Goal: Task Accomplishment & Management: Complete application form

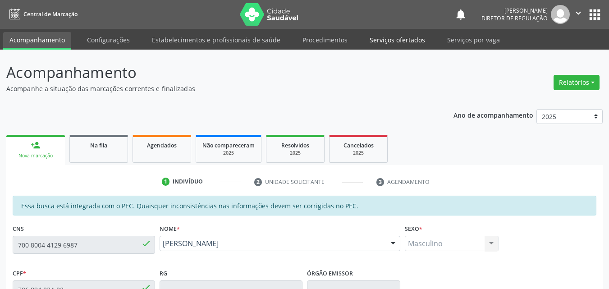
click at [397, 41] on link "Serviços ofertados" at bounding box center [397, 40] width 68 height 16
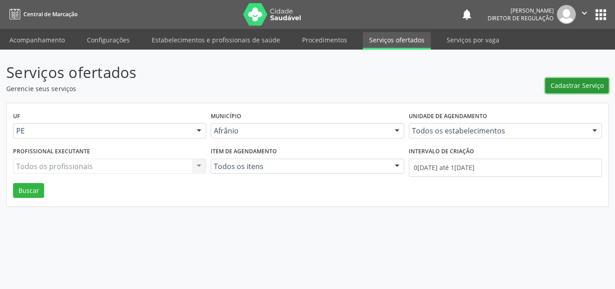
click at [569, 82] on span "Cadastrar Serviço" at bounding box center [577, 85] width 53 height 9
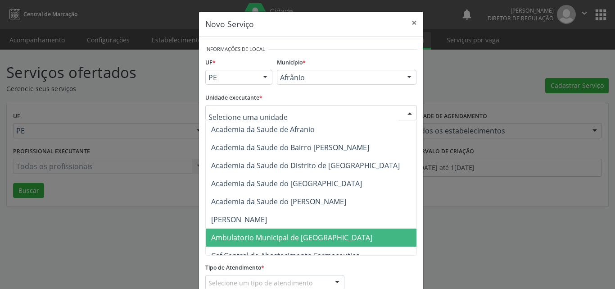
click at [267, 234] on span "Ambulatorio Municipal de [GEOGRAPHIC_DATA]" at bounding box center [291, 237] width 161 height 10
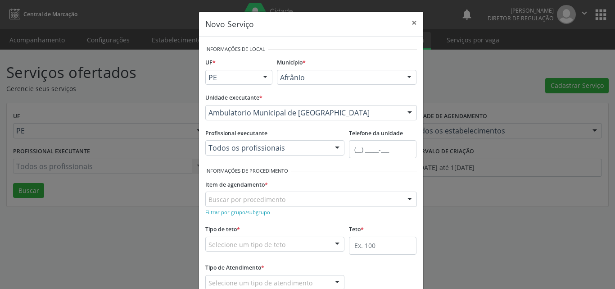
click at [280, 197] on div "Buscar por procedimento" at bounding box center [311, 198] width 212 height 15
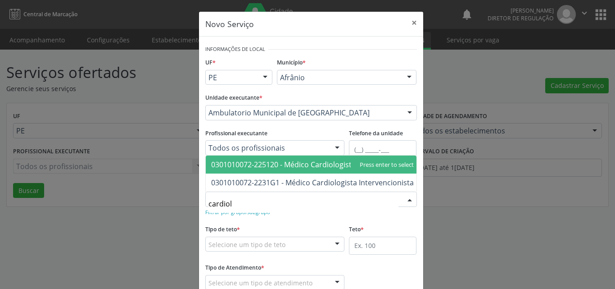
type input "cardiolo"
click at [278, 159] on span "0301010072-225120 - Médico Cardiologista" at bounding box center [283, 164] width 145 height 10
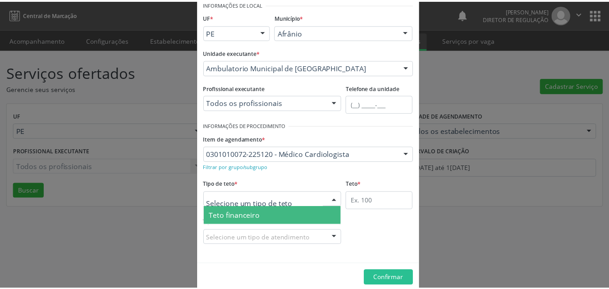
scroll to position [17, 0]
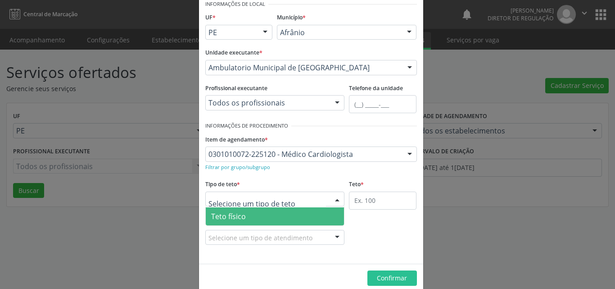
click at [278, 217] on span "Teto físico" at bounding box center [275, 216] width 139 height 18
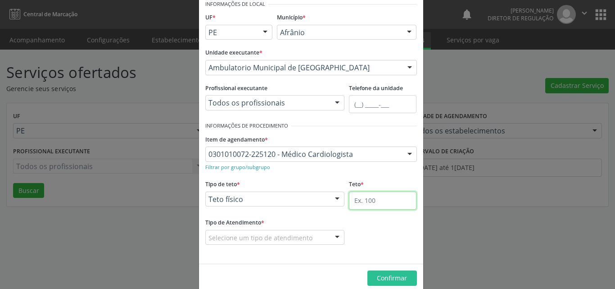
click at [376, 204] on input "text" at bounding box center [383, 200] width 68 height 18
type input "1"
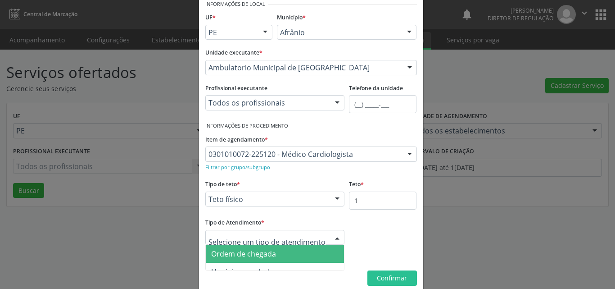
click at [270, 254] on span "Ordem de chegada" at bounding box center [243, 254] width 65 height 10
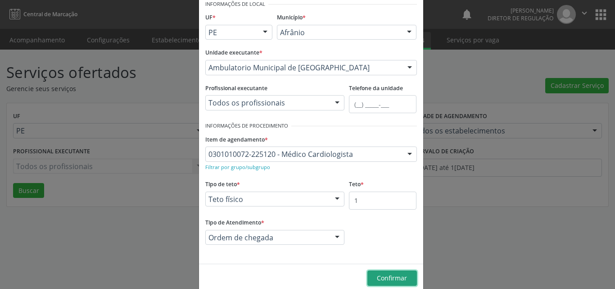
click at [392, 278] on span "Confirmar" at bounding box center [392, 277] width 30 height 9
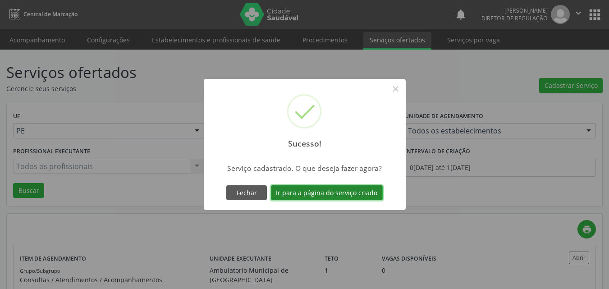
click at [355, 194] on button "Ir para a página do serviço criado" at bounding box center [327, 192] width 112 height 15
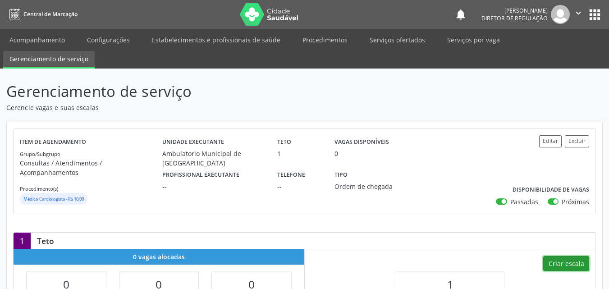
click at [569, 256] on button "Criar escala" at bounding box center [566, 263] width 46 height 15
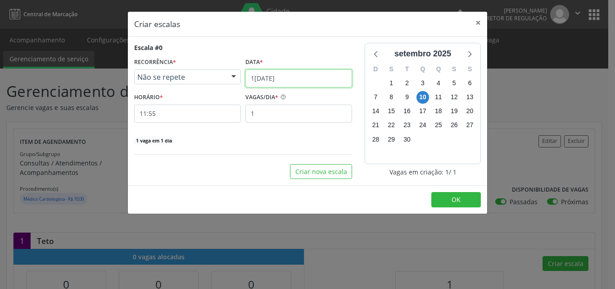
click at [304, 77] on input "1[DATE]" at bounding box center [299, 78] width 107 height 18
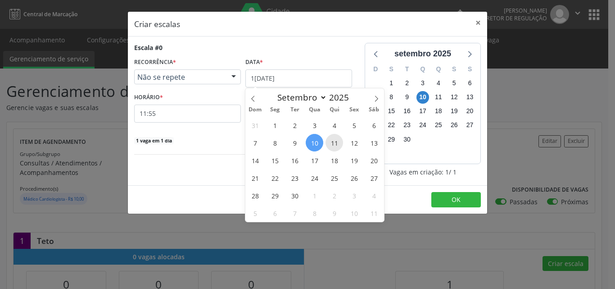
click at [336, 144] on span "11" at bounding box center [335, 143] width 18 height 18
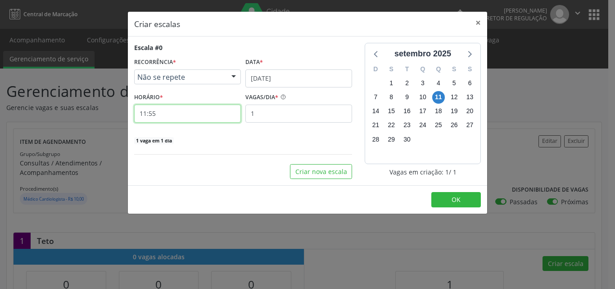
click at [168, 111] on input "11:55" at bounding box center [187, 114] width 107 height 18
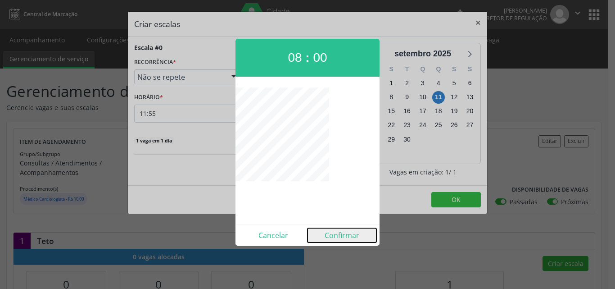
click at [336, 236] on button "Confirmar" at bounding box center [342, 235] width 69 height 14
type input "08:00"
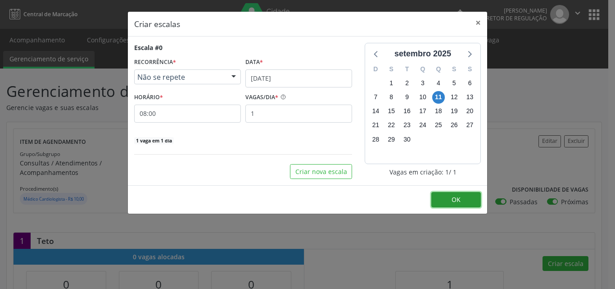
click at [464, 199] on button "OK" at bounding box center [457, 199] width 50 height 15
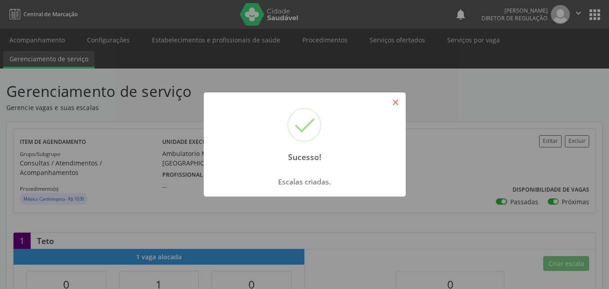
click at [393, 97] on button "×" at bounding box center [395, 102] width 15 height 15
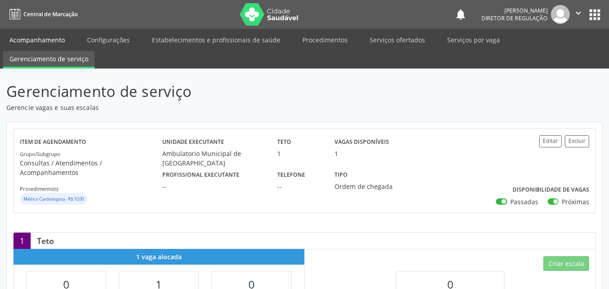
click at [55, 41] on link "Acompanhamento" at bounding box center [37, 40] width 68 height 16
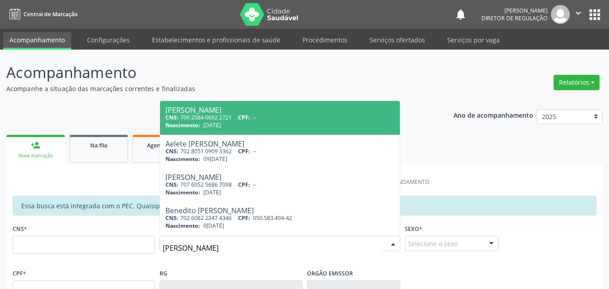
click at [221, 248] on input "[PERSON_NAME]" at bounding box center [272, 248] width 219 height 18
click at [194, 246] on input "[PERSON_NAME]" at bounding box center [272, 248] width 219 height 18
type input "[PERSON_NAME]"
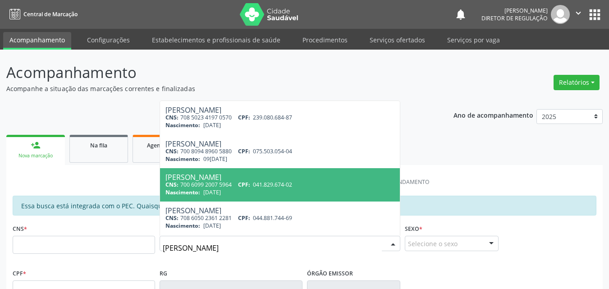
click at [213, 184] on div "CNS: 700 6099 2007 5964 CPF: 041.829.674-02" at bounding box center [279, 185] width 229 height 8
type input "700 6099 2007 5964"
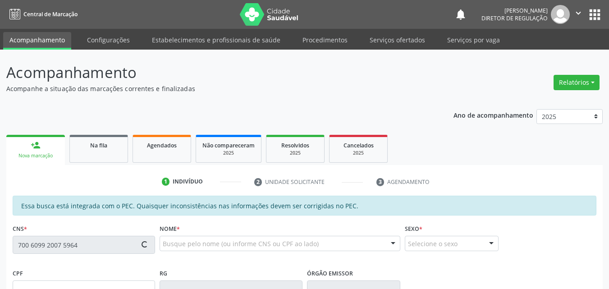
type input "041.829.674-02"
type input "[DATE]"
type input "[PERSON_NAME]"
type input "[PHONE_NUMBER]"
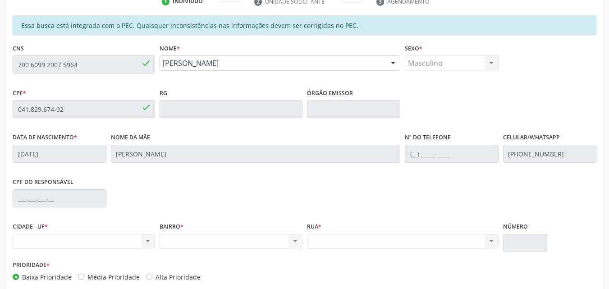
scroll to position [135, 0]
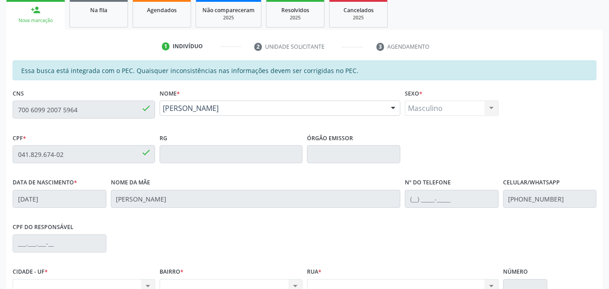
click at [11, 108] on div "CNS 700 6099 2007 5964 done" at bounding box center [83, 108] width 147 height 45
click at [109, 12] on div "Na fila" at bounding box center [98, 9] width 45 height 9
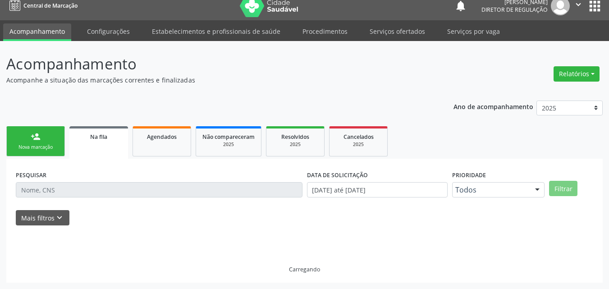
scroll to position [9, 0]
click at [54, 137] on link "person_add Nova marcação" at bounding box center [35, 141] width 59 height 30
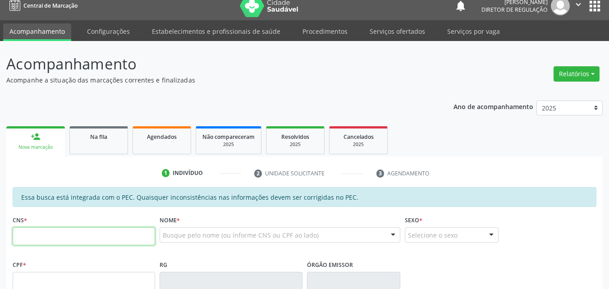
click at [85, 234] on input "text" at bounding box center [84, 236] width 142 height 18
paste input "700 6099 2007 5964"
type input "700 6099 2007 5964"
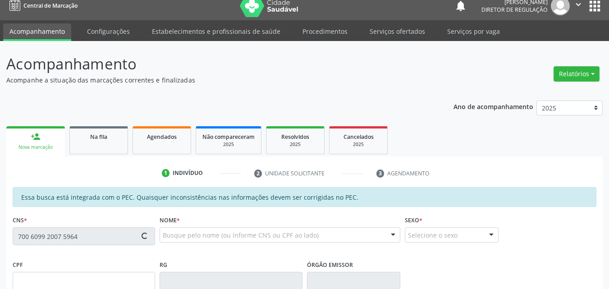
scroll to position [226, 0]
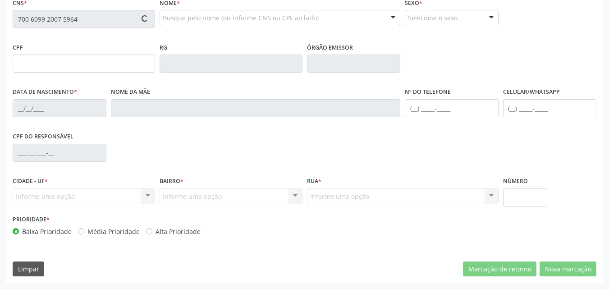
type input "041.829.674-02"
type input "[DATE]"
type input "[PERSON_NAME]"
type input "[PHONE_NUMBER]"
type input "S/N"
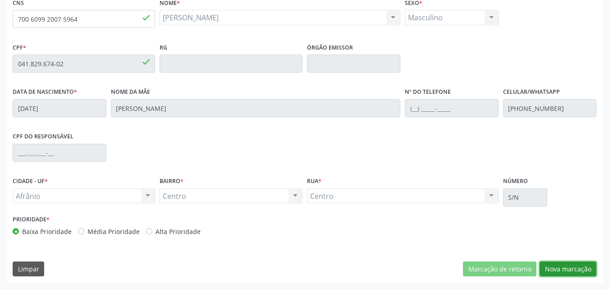
click at [562, 270] on button "Nova marcação" at bounding box center [567, 268] width 57 height 15
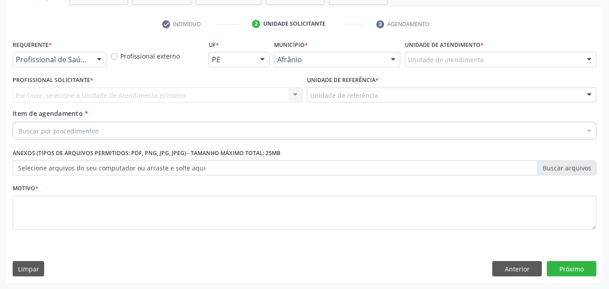
scroll to position [158, 0]
click at [495, 59] on div "Unidade de atendimento" at bounding box center [500, 59] width 191 height 15
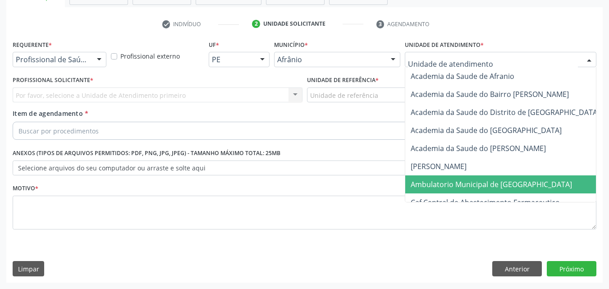
click at [474, 182] on span "Ambulatorio Municipal de [GEOGRAPHIC_DATA]" at bounding box center [490, 184] width 161 height 10
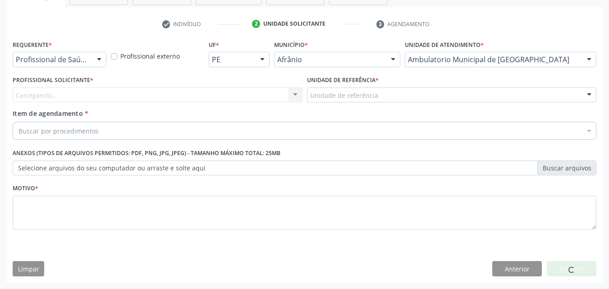
click at [382, 95] on div "Unidade de referência" at bounding box center [452, 94] width 290 height 15
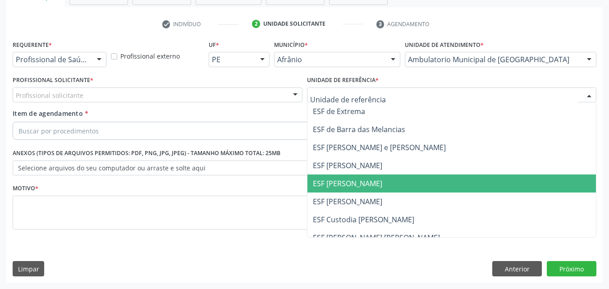
click at [374, 181] on span "ESF [PERSON_NAME]" at bounding box center [451, 183] width 289 height 18
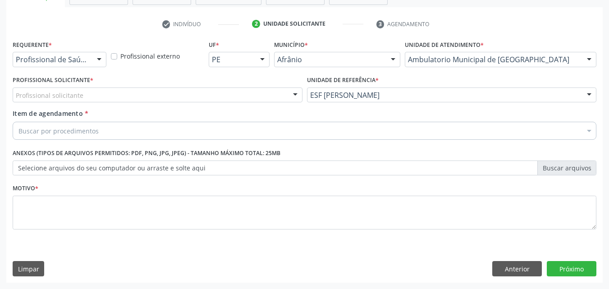
click at [235, 91] on div "Profissional solicitante" at bounding box center [158, 94] width 290 height 15
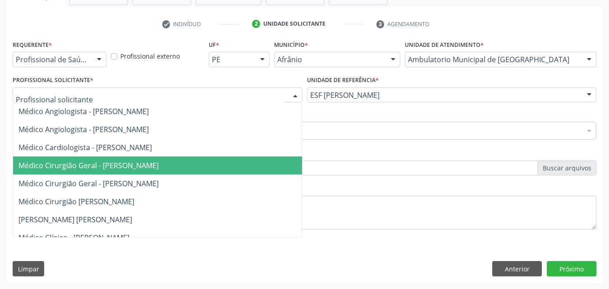
click at [224, 167] on span "Médico Cirurgião Geral - [PERSON_NAME]" at bounding box center [157, 165] width 289 height 18
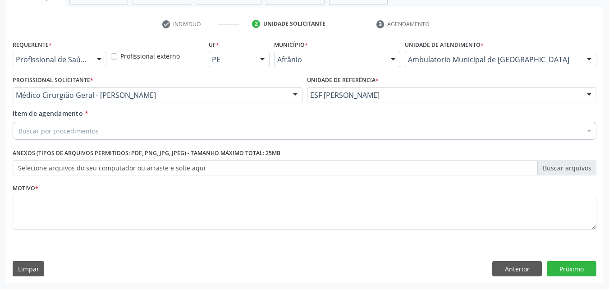
click at [171, 128] on div "Buscar por procedimentos" at bounding box center [304, 131] width 583 height 18
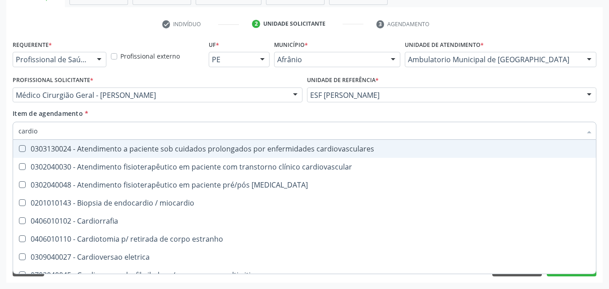
type input "cardiol"
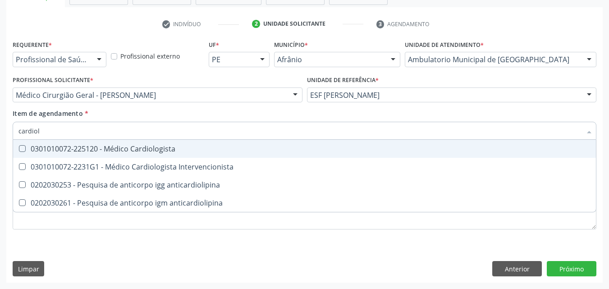
click at [173, 149] on div "0301010072-225120 - Médico Cardiologista" at bounding box center [304, 148] width 572 height 7
checkbox Cardiologista "true"
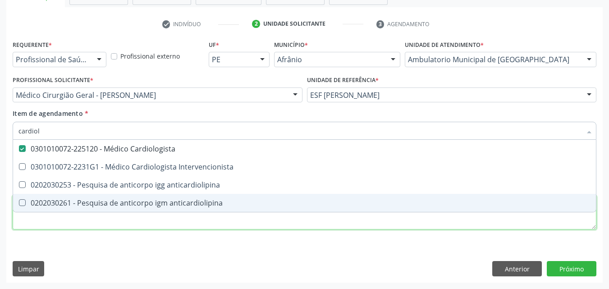
click at [237, 224] on div "Requerente * Profissional de Saúde Profissional de Saúde Paciente Nenhum result…" at bounding box center [304, 140] width 583 height 204
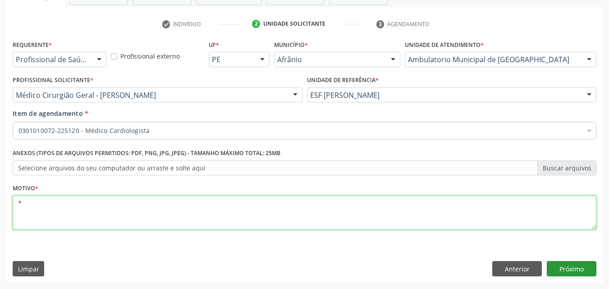
type textarea "*"
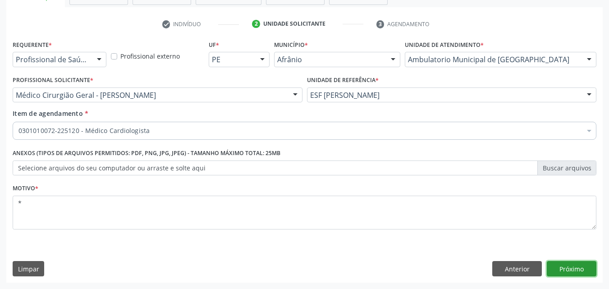
click at [584, 268] on button "Próximo" at bounding box center [571, 268] width 50 height 15
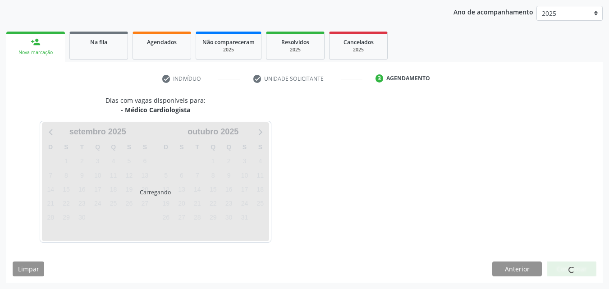
scroll to position [103, 0]
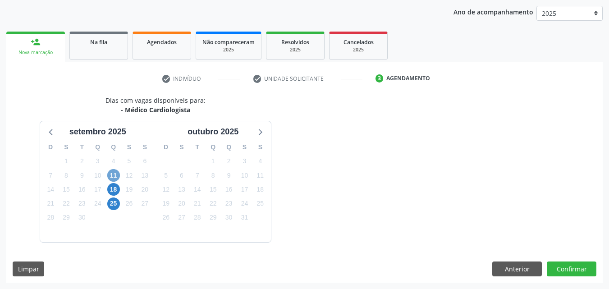
click at [114, 175] on span "11" at bounding box center [113, 175] width 13 height 13
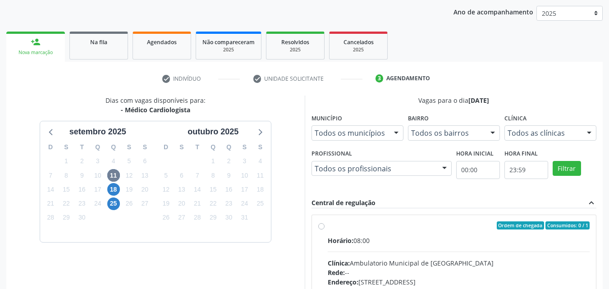
click at [340, 226] on div "Ordem de chegada Consumidos: 0 / 1" at bounding box center [459, 225] width 262 height 8
click at [324, 226] on input "Ordem de chegada Consumidos: 0 / 1 Horário: 08:00 Clínica: Ambulatorio Municipa…" at bounding box center [321, 225] width 6 height 8
radio input "true"
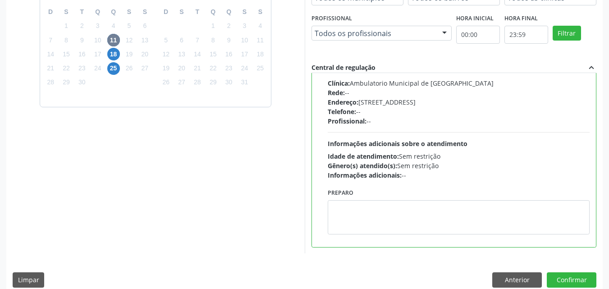
scroll to position [250, 0]
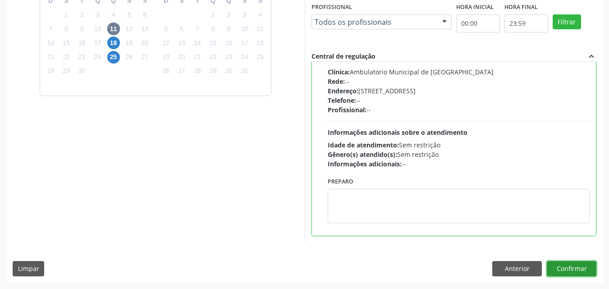
click at [572, 270] on button "Confirmar" at bounding box center [571, 268] width 50 height 15
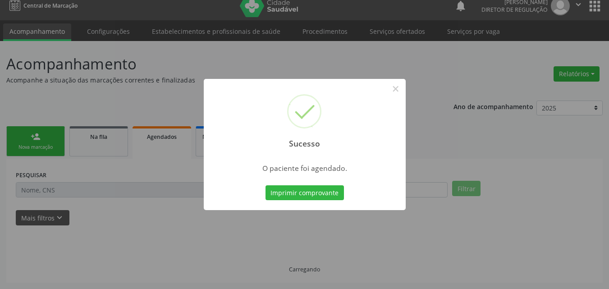
scroll to position [9, 0]
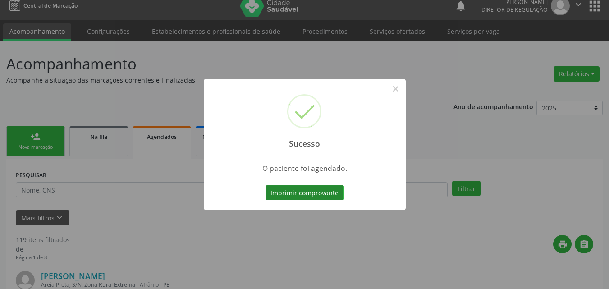
click at [302, 192] on button "Imprimir comprovante" at bounding box center [304, 192] width 78 height 15
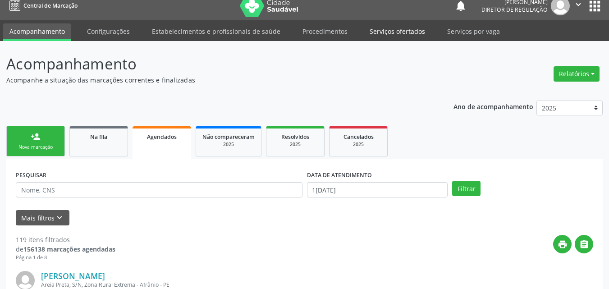
click at [404, 29] on link "Serviços ofertados" at bounding box center [397, 31] width 68 height 16
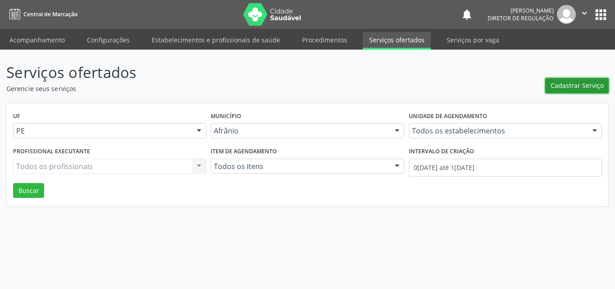
click at [571, 87] on span "Cadastrar Serviço" at bounding box center [577, 85] width 53 height 9
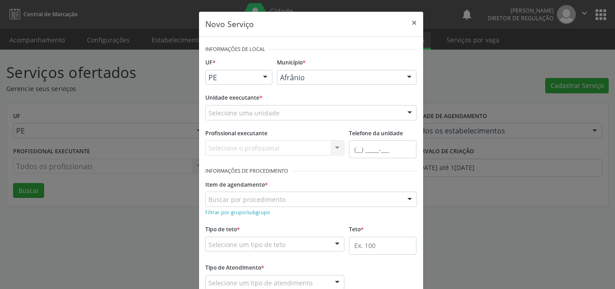
click at [300, 110] on div "Selecione uma unidade" at bounding box center [311, 112] width 212 height 15
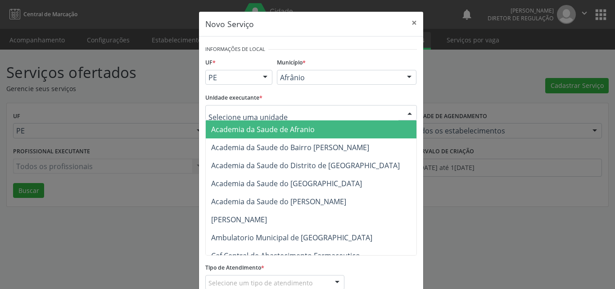
scroll to position [135, 0]
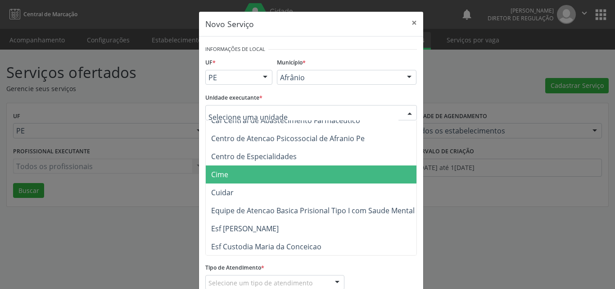
click at [279, 177] on span "Cime" at bounding box center [316, 174] width 220 height 18
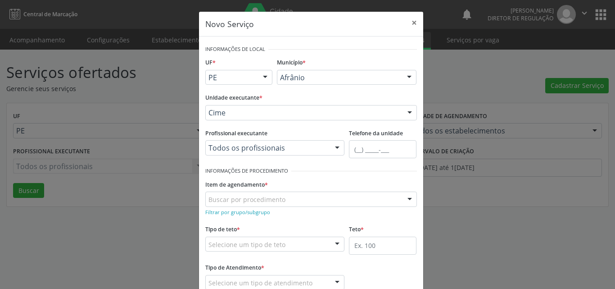
click at [304, 199] on div "Buscar por procedimento" at bounding box center [311, 198] width 212 height 15
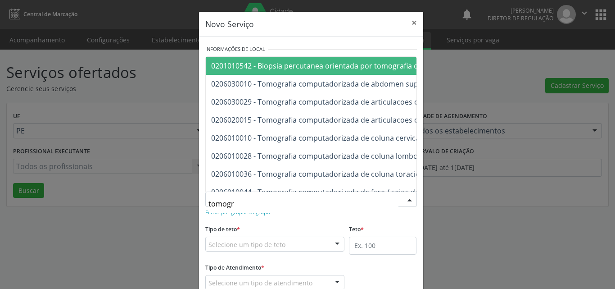
type input "tomogra"
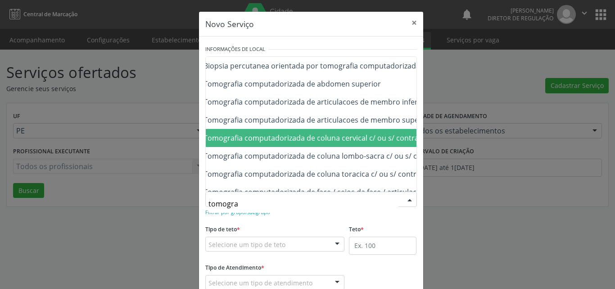
scroll to position [45, 54]
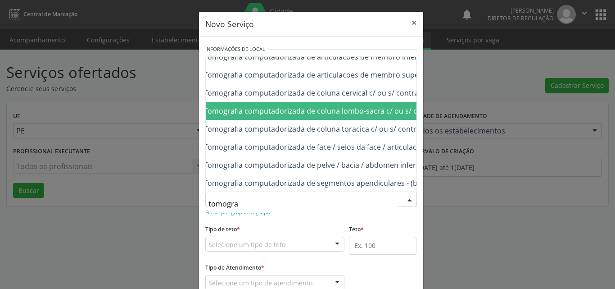
click at [351, 112] on span "0206010028 - Tomografia computadorizada de coluna lombo-sacra c/ ou s/ contraste" at bounding box center [301, 111] width 289 height 10
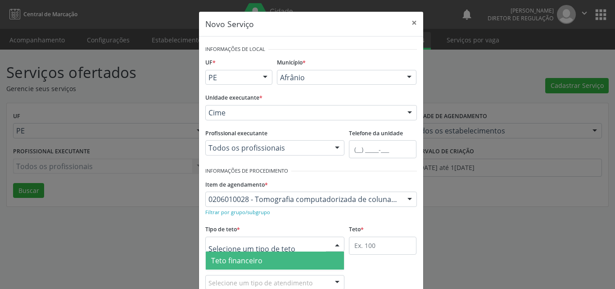
click at [314, 244] on div at bounding box center [275, 244] width 140 height 15
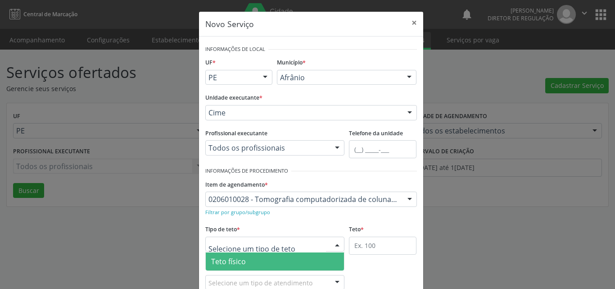
click at [298, 259] on span "Teto físico" at bounding box center [275, 261] width 139 height 18
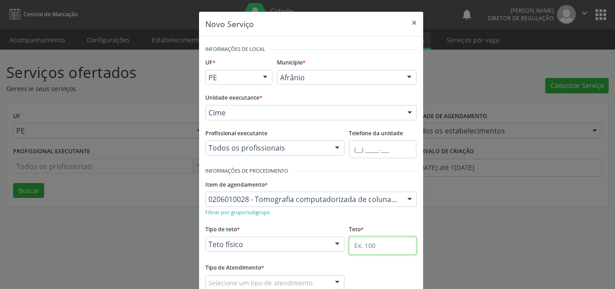
click at [372, 247] on input "text" at bounding box center [383, 246] width 68 height 18
type input "1"
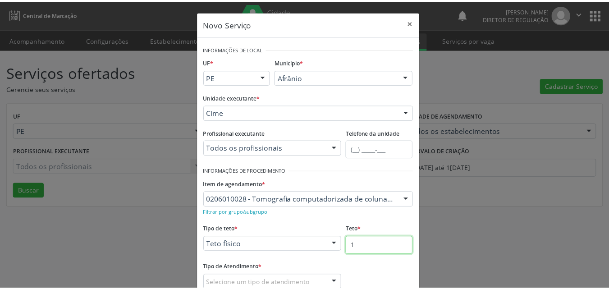
scroll to position [59, 0]
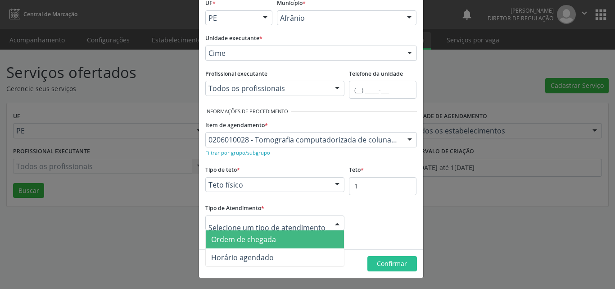
click at [284, 239] on span "Ordem de chegada" at bounding box center [275, 239] width 139 height 18
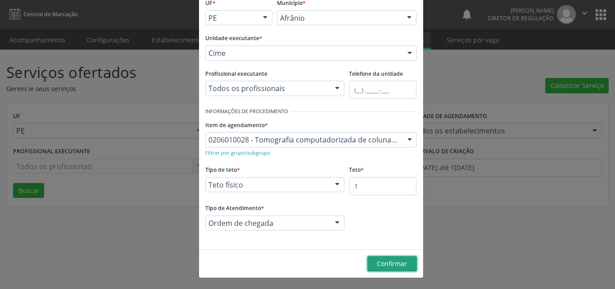
click at [389, 264] on span "Confirmar" at bounding box center [392, 263] width 30 height 9
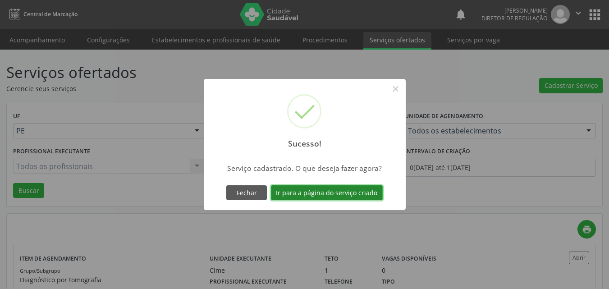
click at [369, 195] on button "Ir para a página do serviço criado" at bounding box center [327, 192] width 112 height 15
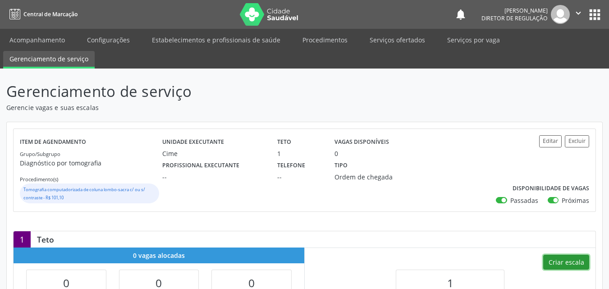
click at [574, 261] on button "Criar escala" at bounding box center [566, 262] width 46 height 15
select select "8"
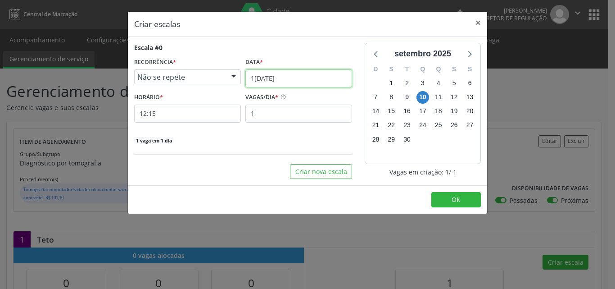
click at [299, 79] on input "1[DATE]" at bounding box center [299, 78] width 107 height 18
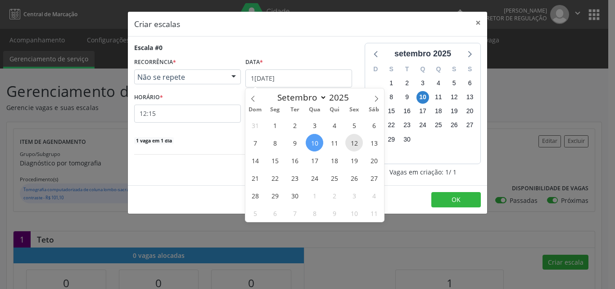
click at [354, 144] on span "12" at bounding box center [355, 143] width 18 height 18
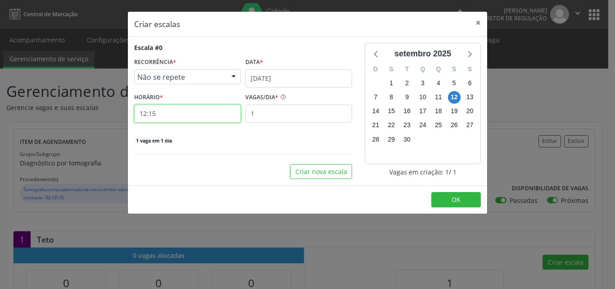
click at [212, 114] on input "12:15" at bounding box center [187, 114] width 107 height 18
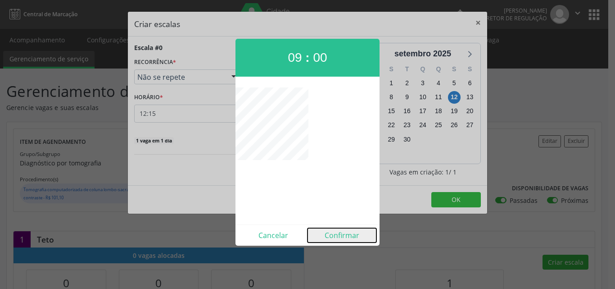
click at [336, 238] on button "Confirmar" at bounding box center [342, 235] width 69 height 14
type input "09:00"
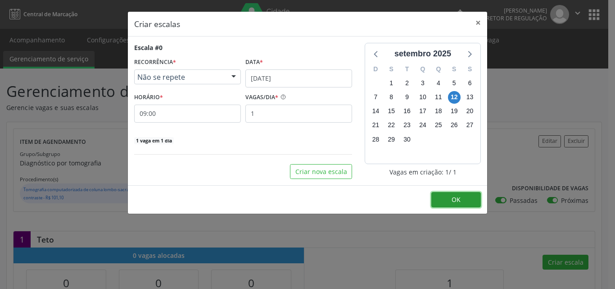
click at [458, 195] on button "OK" at bounding box center [457, 199] width 50 height 15
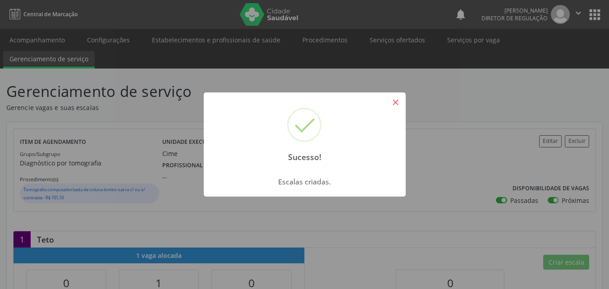
click at [399, 101] on button "×" at bounding box center [395, 102] width 15 height 15
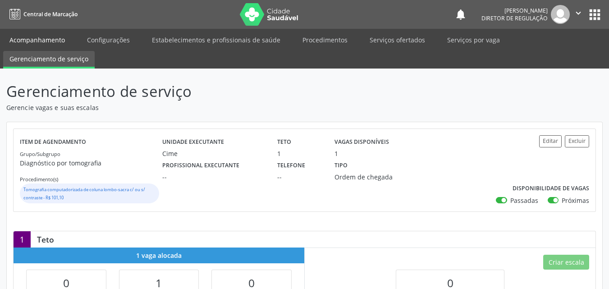
click at [48, 40] on link "Acompanhamento" at bounding box center [37, 40] width 68 height 16
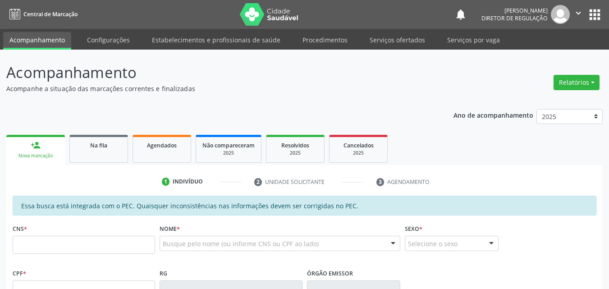
scroll to position [45, 0]
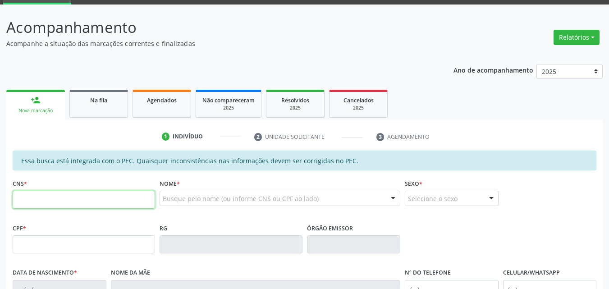
click at [95, 201] on input "text" at bounding box center [84, 200] width 142 height 18
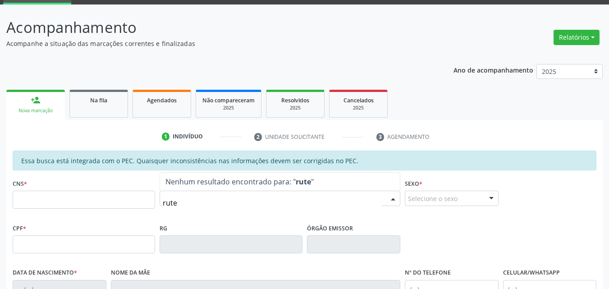
type input "rute"
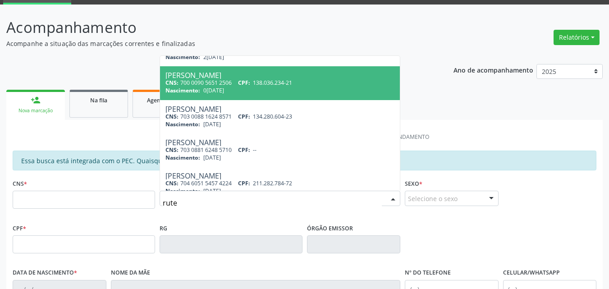
scroll to position [135, 0]
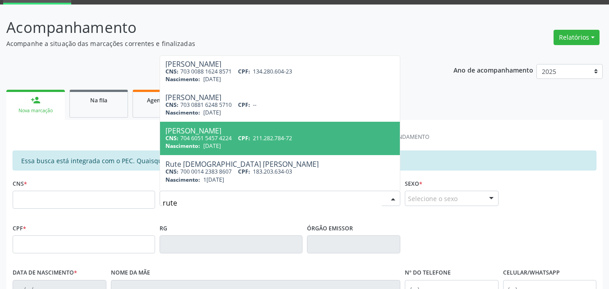
click at [234, 141] on div "CNS: 704 6051 5457 4224 CPF: 211.282.784-72" at bounding box center [279, 138] width 229 height 8
type input "704 6051 5457 4224"
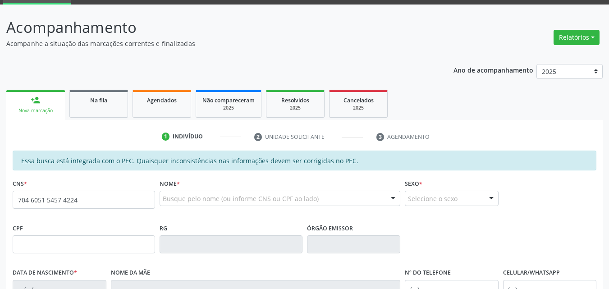
scroll to position [0, 0]
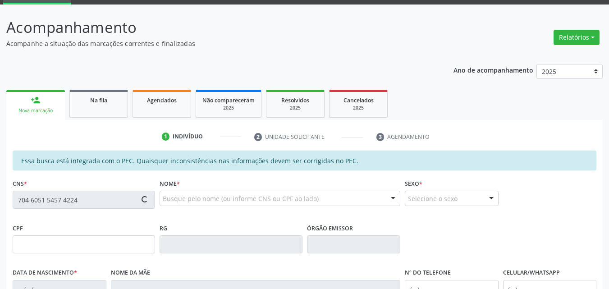
type input "211.282.784-72"
type input "[DATE]"
type input "[PERSON_NAME]"
type input "[PHONE_NUMBER]"
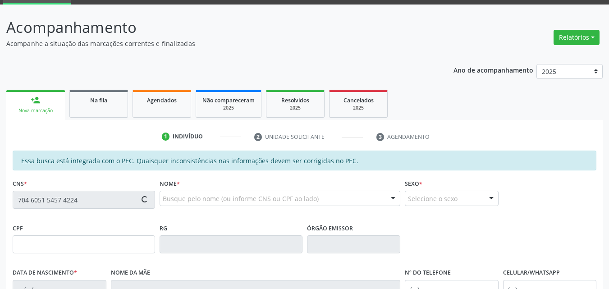
type input "S/N"
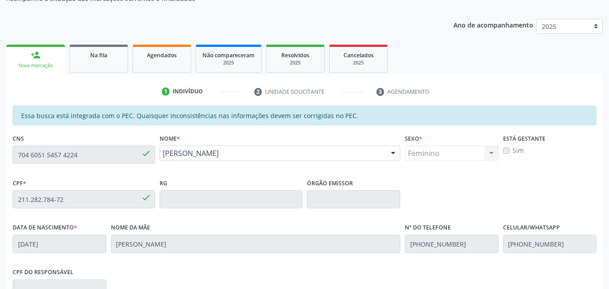
scroll to position [226, 0]
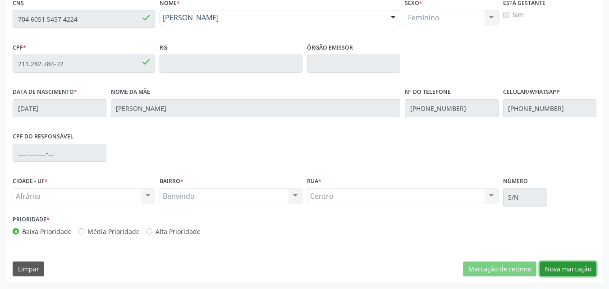
click at [563, 266] on button "Nova marcação" at bounding box center [567, 268] width 57 height 15
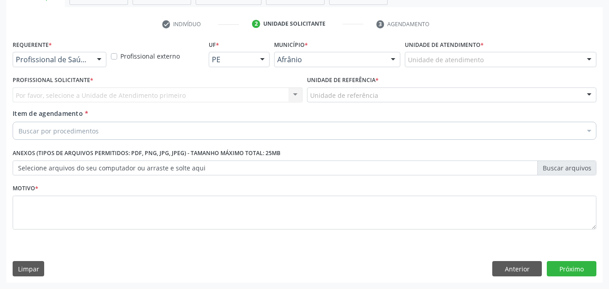
click at [495, 61] on div "Unidade de atendimento" at bounding box center [500, 59] width 191 height 15
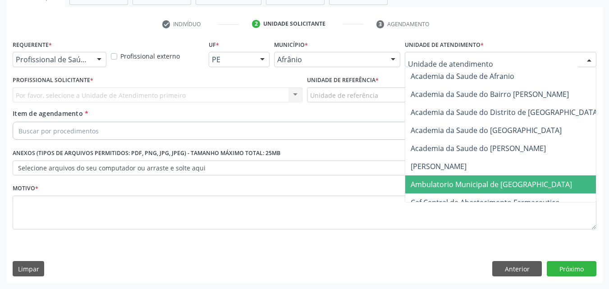
click at [490, 186] on span "Ambulatorio Municipal de [GEOGRAPHIC_DATA]" at bounding box center [490, 184] width 161 height 10
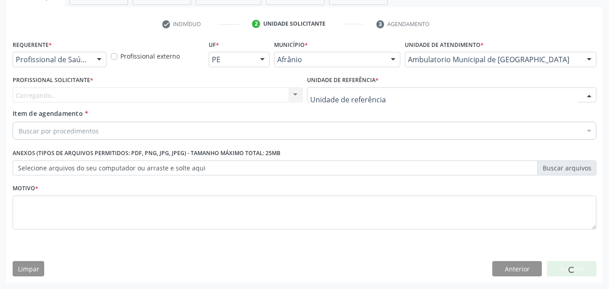
click at [390, 91] on div at bounding box center [452, 94] width 290 height 15
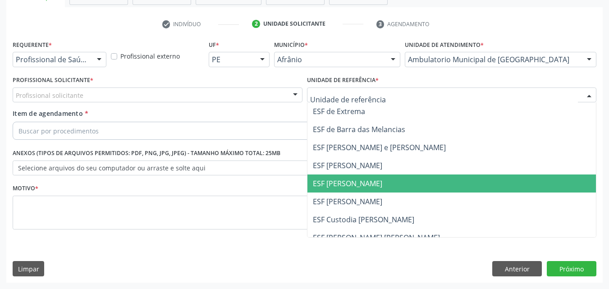
click at [369, 188] on span "ESF [PERSON_NAME]" at bounding box center [347, 183] width 69 height 10
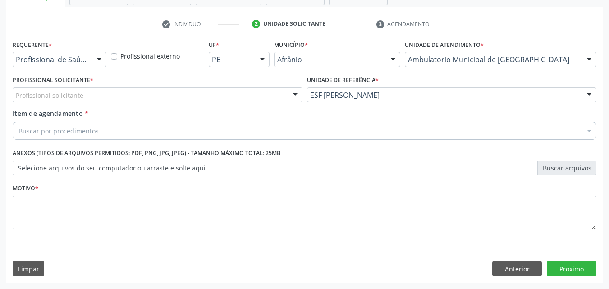
click at [127, 92] on div "Profissional solicitante" at bounding box center [158, 94] width 290 height 15
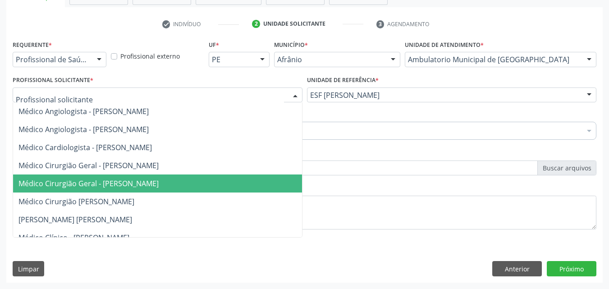
click at [119, 184] on span "Médico Cirurgião Geral - [PERSON_NAME]" at bounding box center [88, 183] width 140 height 10
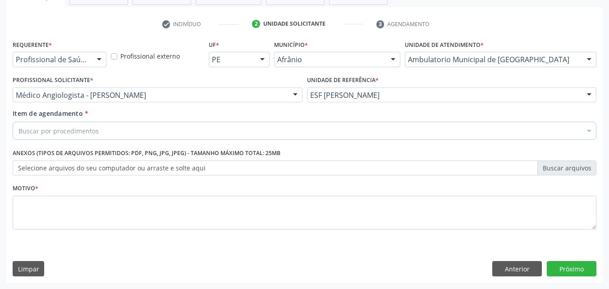
click at [127, 130] on div "Buscar por procedimentos" at bounding box center [304, 131] width 583 height 18
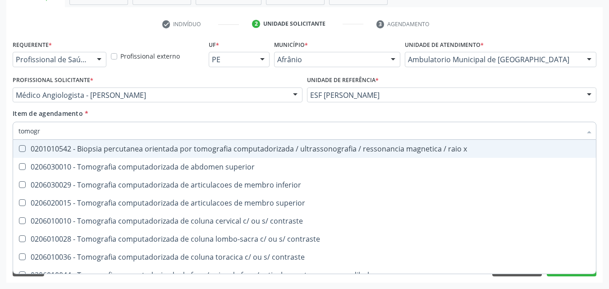
type input "tomogra"
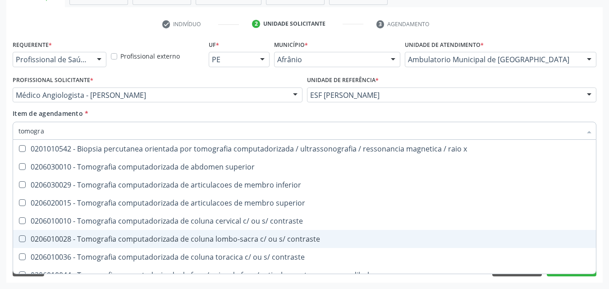
click at [205, 236] on div "0206010028 - Tomografia computadorizada de coluna lombo-sacra c/ ou s/ contraste" at bounding box center [304, 238] width 572 height 7
checkbox contraste "true"
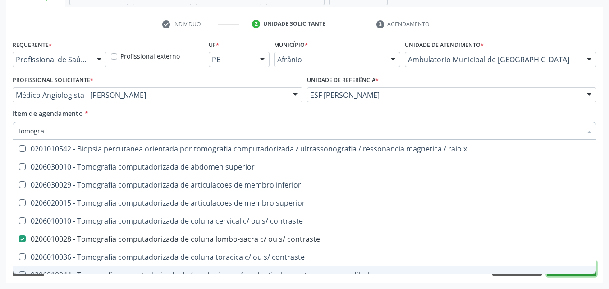
click at [572, 274] on button "Próximo" at bounding box center [571, 268] width 50 height 15
checkbox superior "true"
checkbox contraste "false"
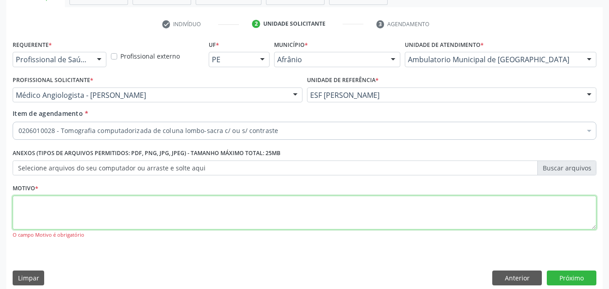
click at [241, 215] on textarea at bounding box center [304, 213] width 583 height 34
type textarea "*"
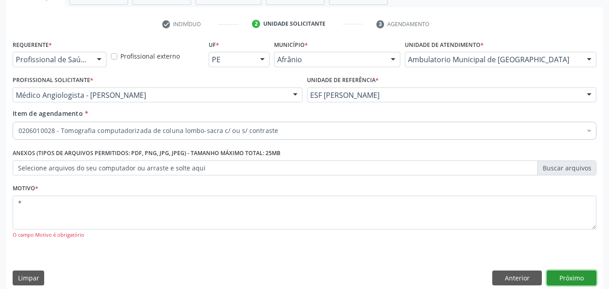
click at [571, 277] on button "Próximo" at bounding box center [571, 277] width 50 height 15
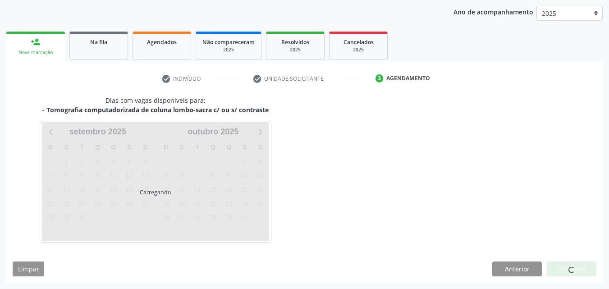
scroll to position [103, 0]
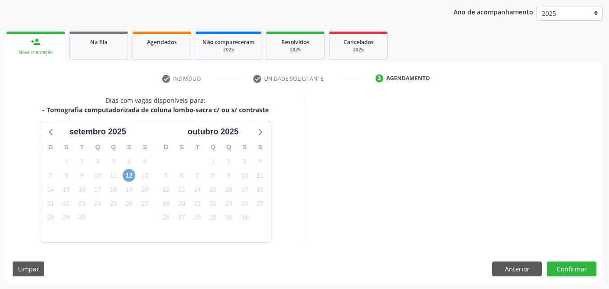
click at [132, 178] on span "12" at bounding box center [129, 175] width 13 height 13
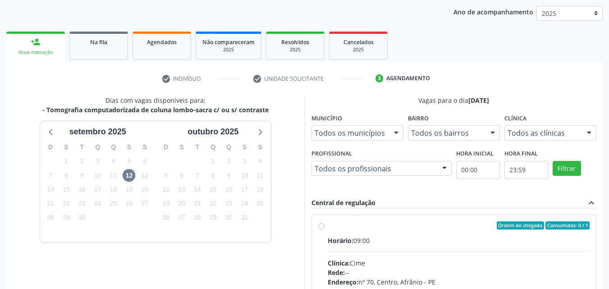
click at [393, 231] on label "Ordem de chegada Consumidos: 0 / 1 Horário: 09:00 Clínica: Cime Rede: -- Endere…" at bounding box center [459, 290] width 262 height 138
click at [324, 229] on input "Ordem de chegada Consumidos: 0 / 1 Horário: 09:00 Clínica: Cime Rede: -- Endere…" at bounding box center [321, 225] width 6 height 8
radio input "true"
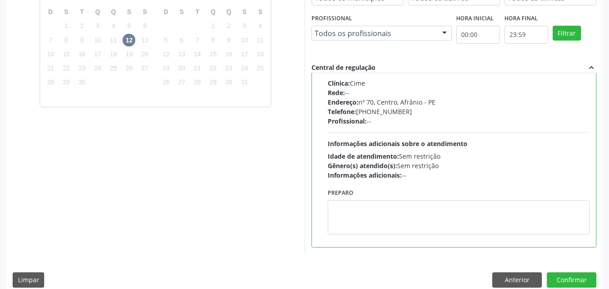
scroll to position [250, 0]
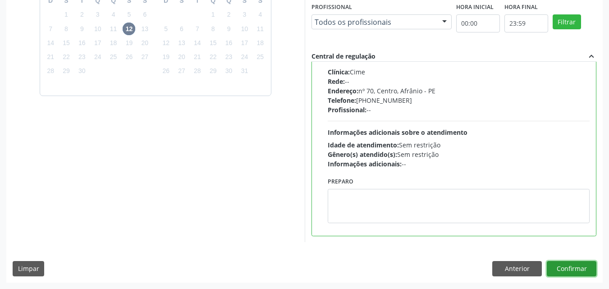
click at [578, 270] on button "Confirmar" at bounding box center [571, 268] width 50 height 15
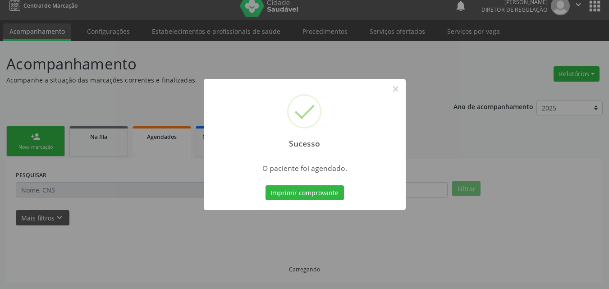
scroll to position [9, 0]
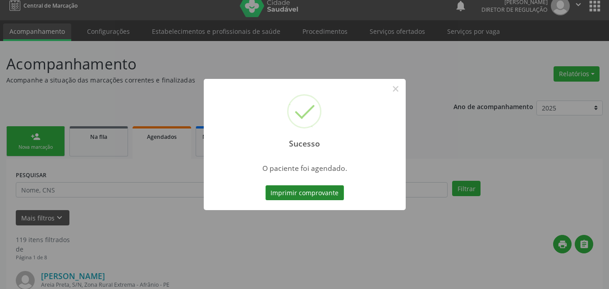
click at [339, 194] on button "Imprimir comprovante" at bounding box center [304, 192] width 78 height 15
